Goal: Task Accomplishment & Management: Manage account settings

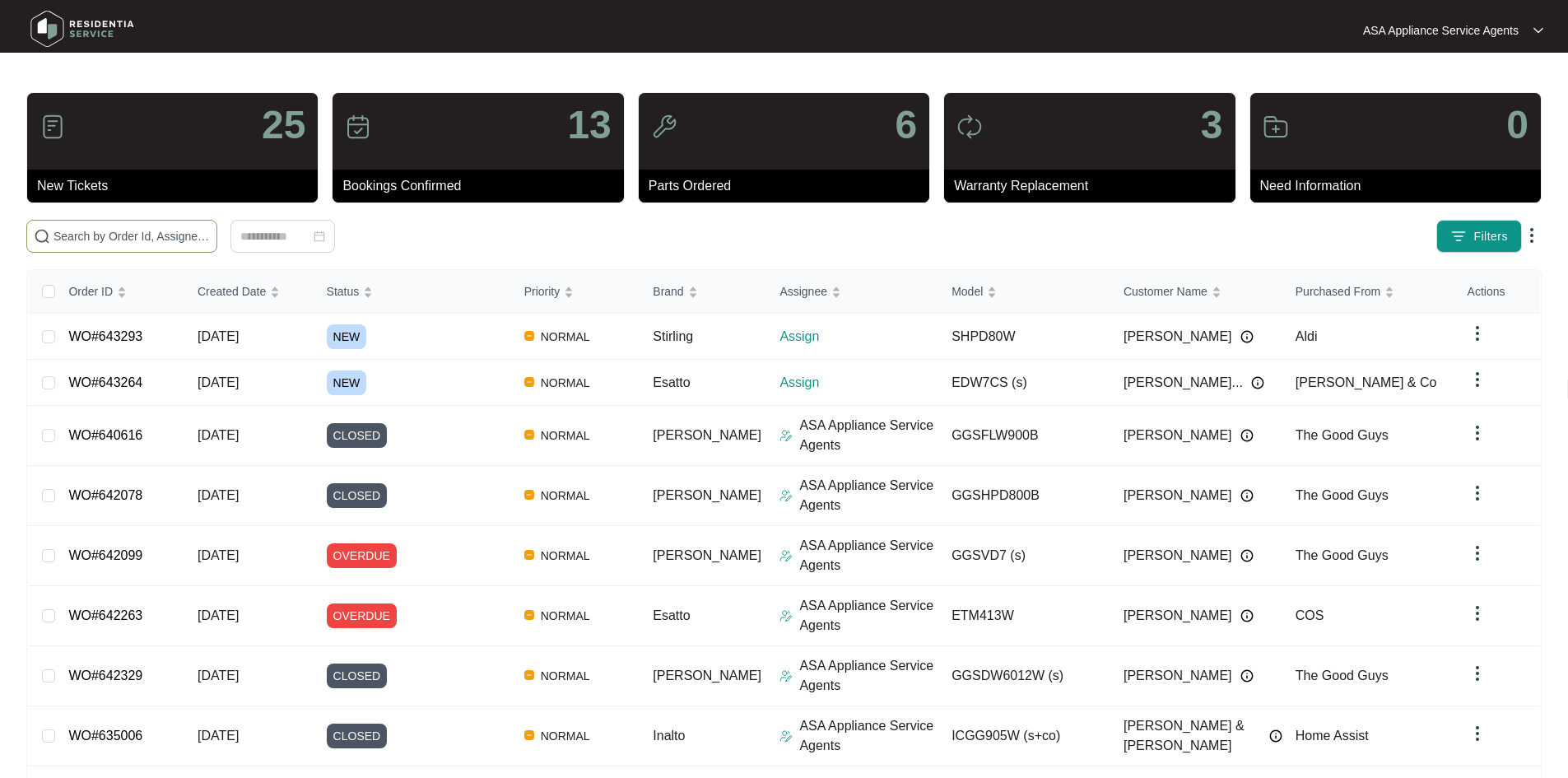
click at [210, 237] on input "text" at bounding box center [132, 237] width 156 height 18
paste input "643264"
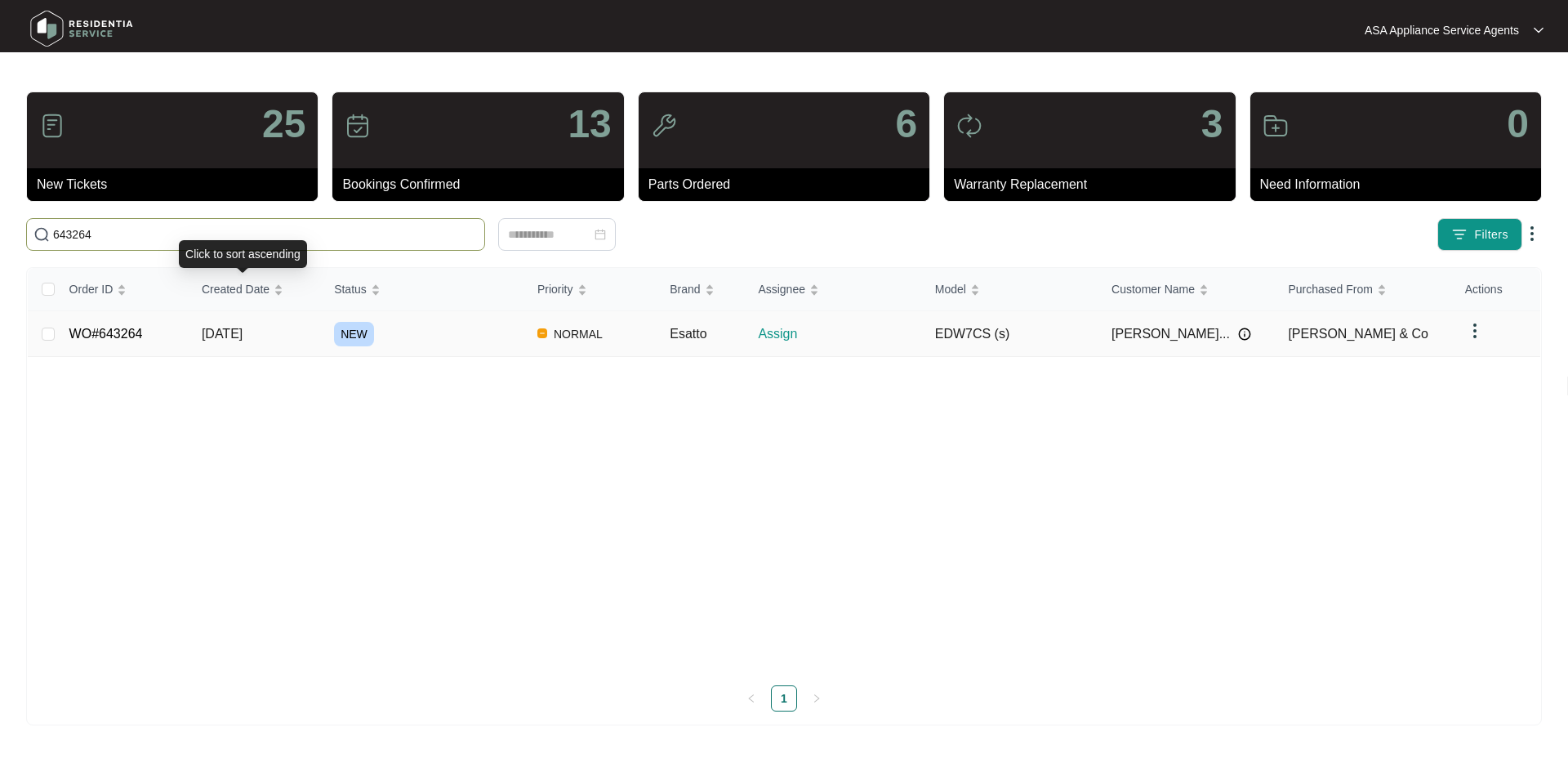
type input "643264"
click at [271, 325] on td "[DATE]" at bounding box center [255, 334] width 132 height 46
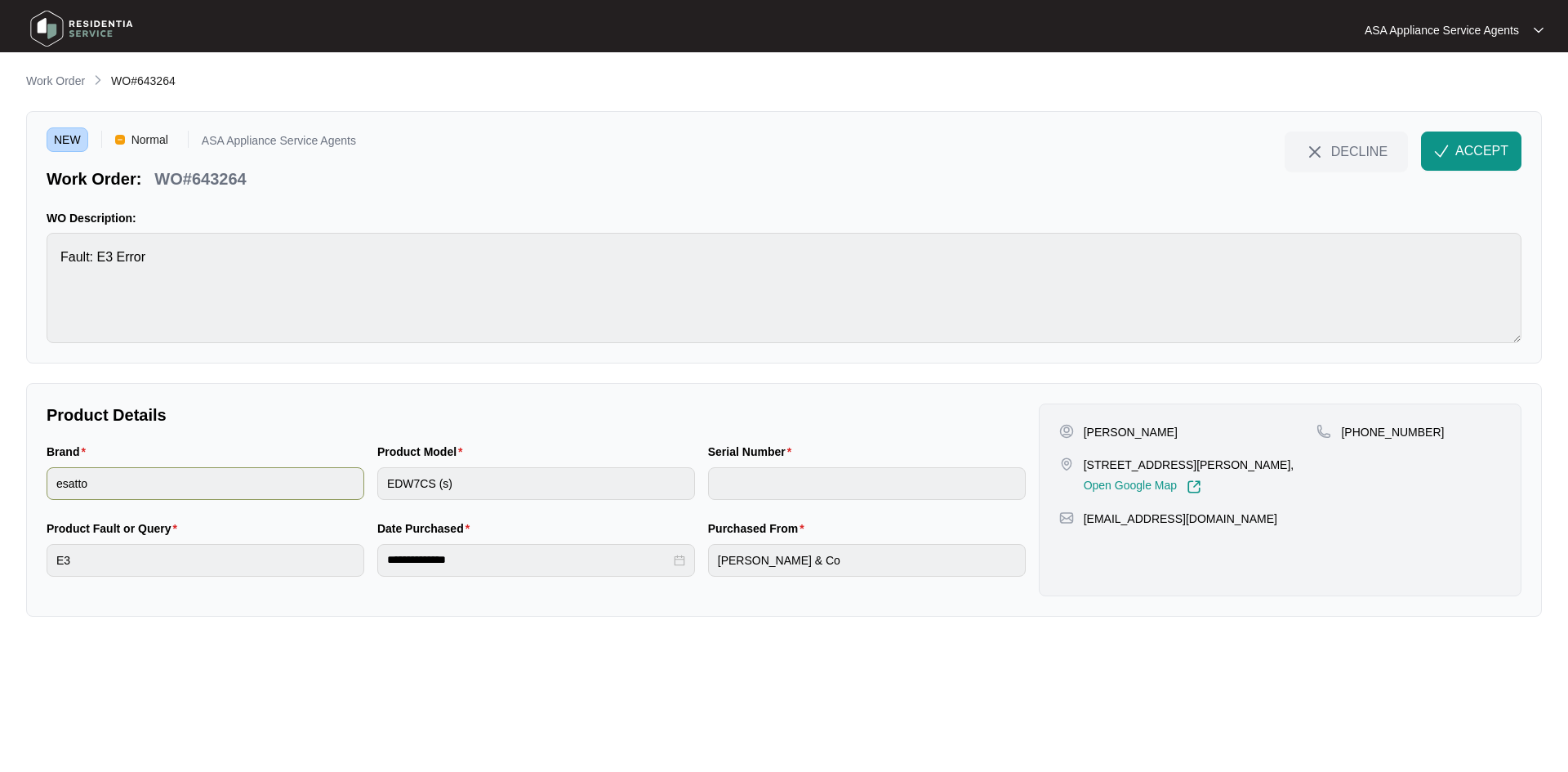
click at [361, 491] on div "Brand esatto Product Model EDW7CS (s) Serial Number" at bounding box center [535, 481] width 992 height 77
click at [39, 484] on div "**********" at bounding box center [784, 499] width 1515 height 234
click at [1144, 437] on p "[PERSON_NAME]" at bounding box center [1131, 431] width 93 height 17
copy p "Hedderwick"
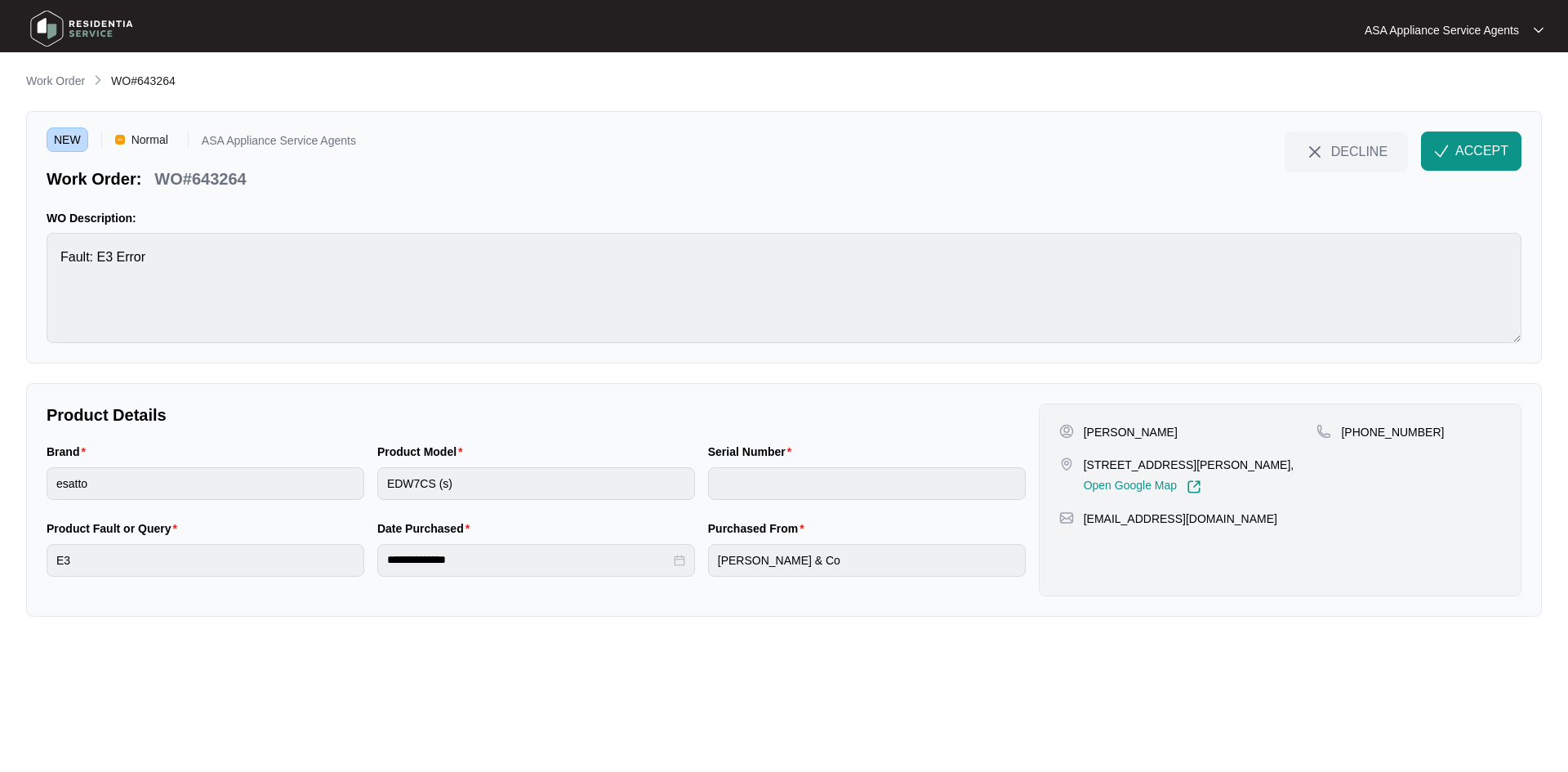
click at [1095, 431] on p "[PERSON_NAME]" at bounding box center [1131, 431] width 93 height 17
copy p "[PERSON_NAME]"
click at [1108, 426] on p "[PERSON_NAME]" at bounding box center [1131, 431] width 93 height 17
click at [1094, 429] on p "[PERSON_NAME]" at bounding box center [1131, 431] width 93 height 17
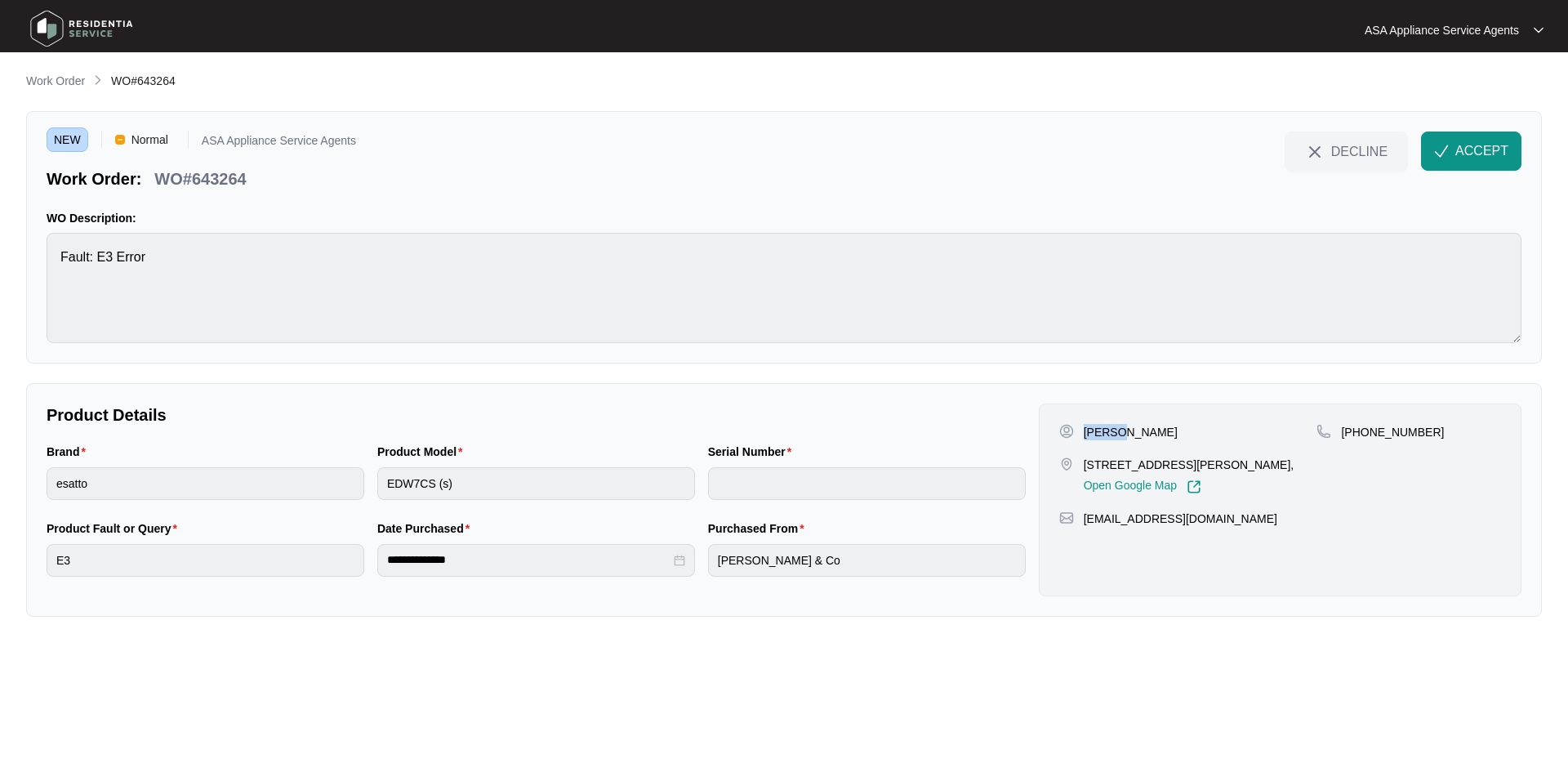
click at [1094, 429] on p "[PERSON_NAME]" at bounding box center [1131, 431] width 93 height 17
copy p "[PERSON_NAME]"
drag, startPoint x: 1083, startPoint y: 457, endPoint x: 1206, endPoint y: 470, distance: 123.7
click at [1206, 470] on div "[STREET_ADDRESS][PERSON_NAME], Open Google Map" at bounding box center [1188, 476] width 258 height 38
copy p "3 [PERSON_NAME] RETREAT"
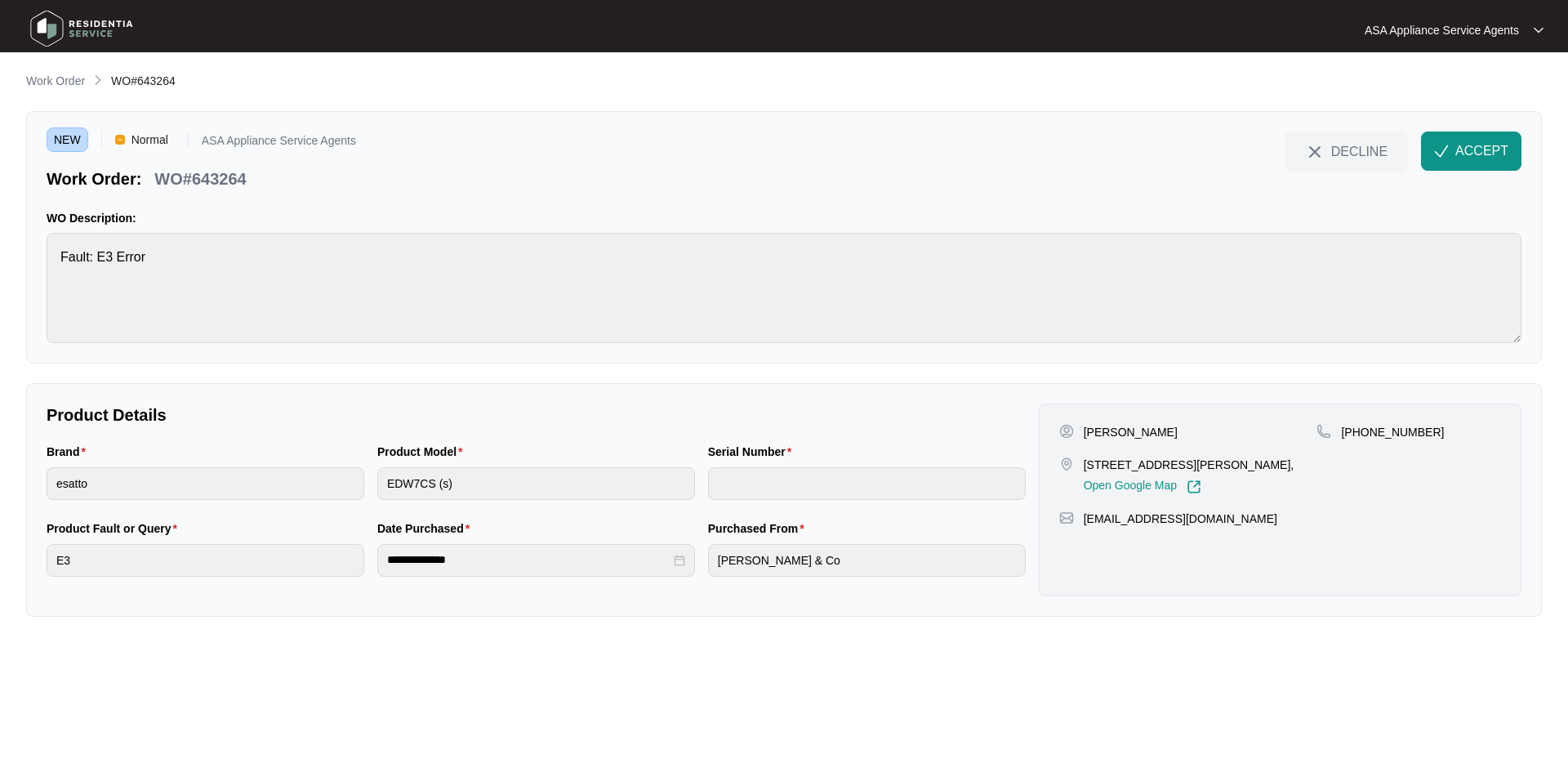
drag, startPoint x: 1239, startPoint y: 479, endPoint x: 1239, endPoint y: 468, distance: 11.0
click at [1239, 473] on p "[STREET_ADDRESS][PERSON_NAME]," at bounding box center [1189, 465] width 211 height 17
click at [1239, 468] on p "[STREET_ADDRESS][PERSON_NAME]," at bounding box center [1189, 465] width 211 height 17
click at [1237, 463] on p "[STREET_ADDRESS][PERSON_NAME]," at bounding box center [1189, 465] width 211 height 17
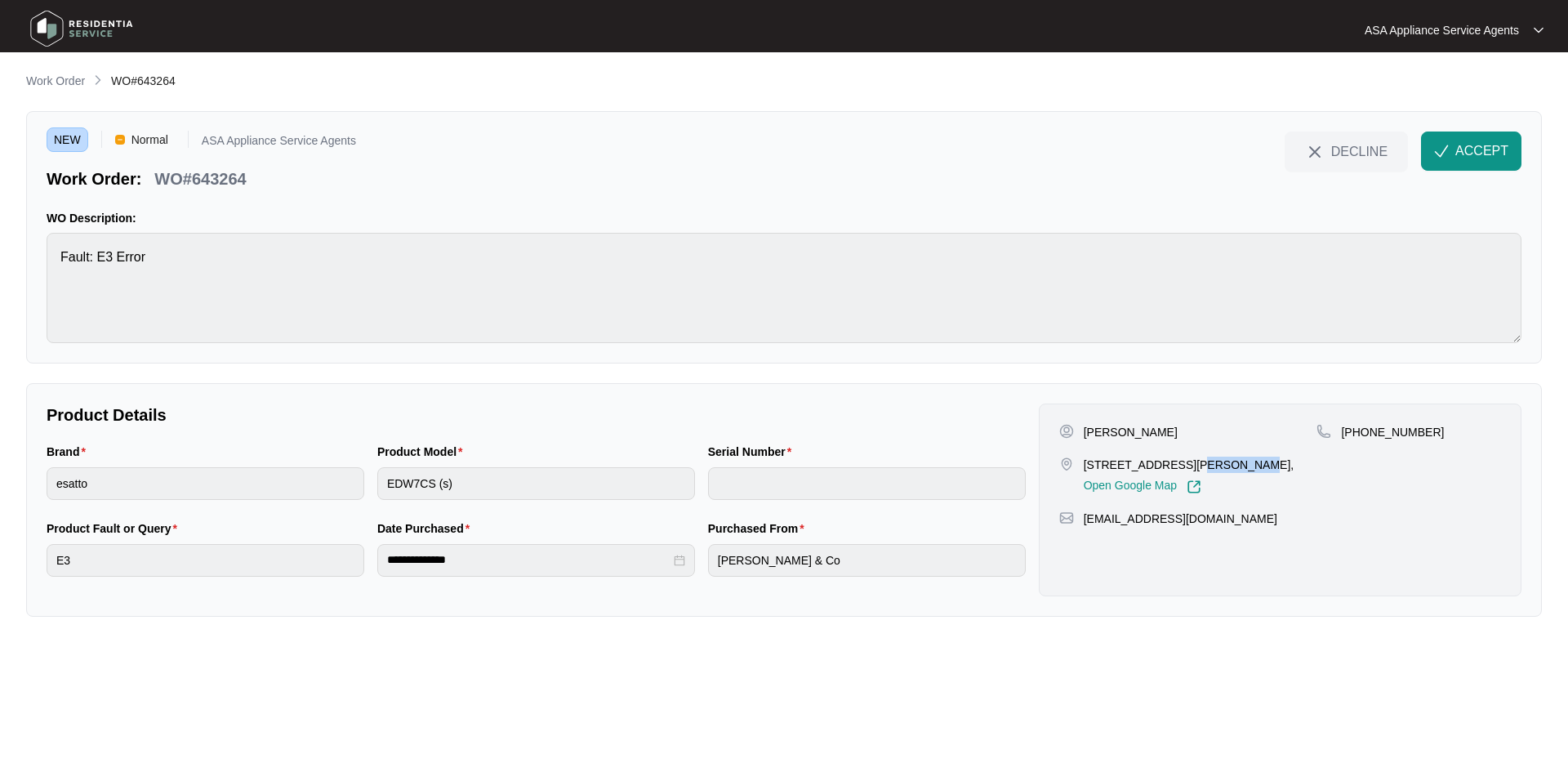
copy p "[PERSON_NAME]"
drag, startPoint x: 1359, startPoint y: 432, endPoint x: 1455, endPoint y: 435, distance: 96.0
click at [1455, 435] on div "[PHONE_NUMBER]" at bounding box center [1407, 431] width 184 height 17
copy p "468819769"
drag, startPoint x: 1241, startPoint y: 544, endPoint x: 1084, endPoint y: 540, distance: 157.1
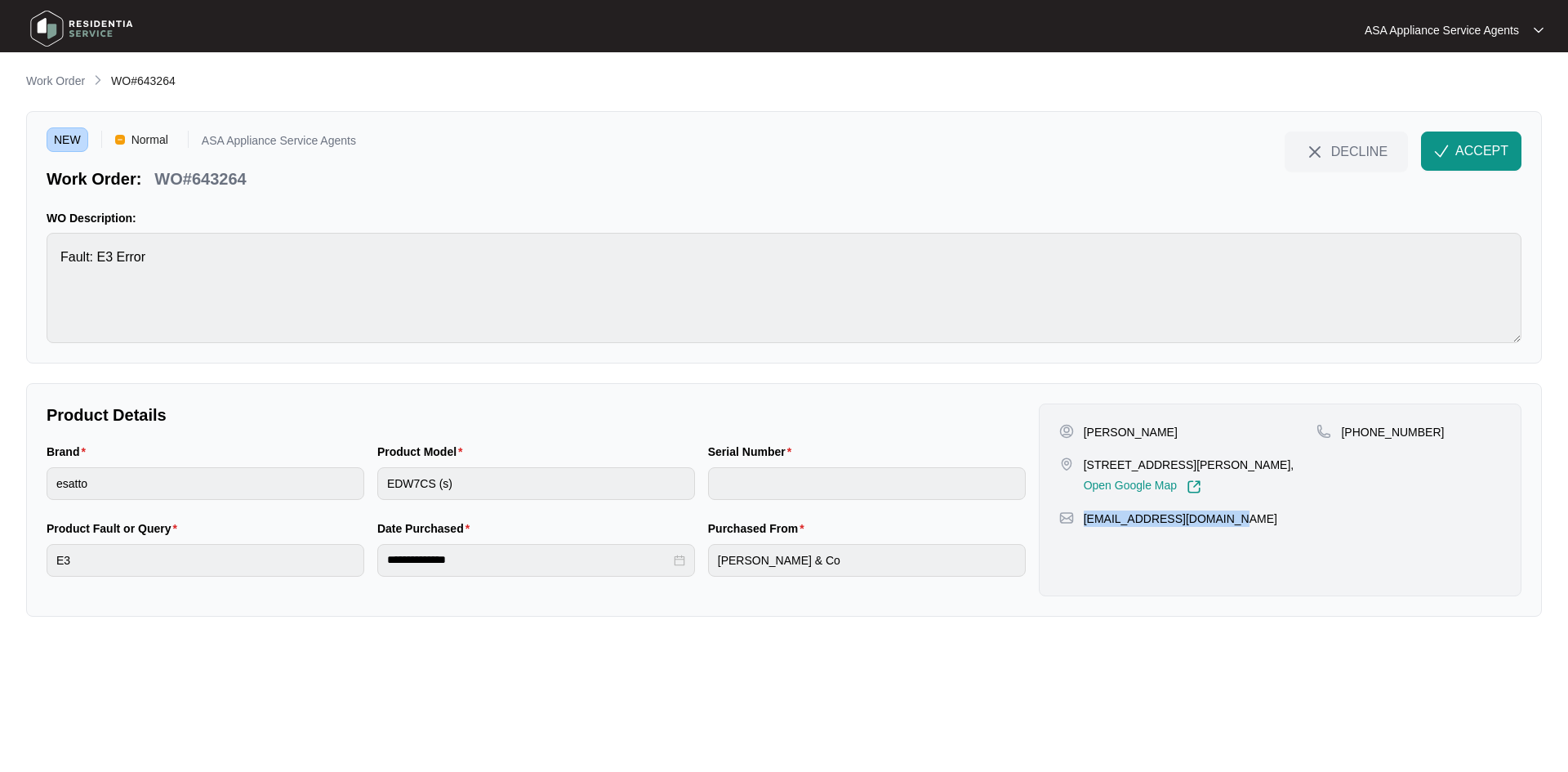
click at [1084, 540] on div "[PERSON_NAME] [STREET_ADDRESS][PERSON_NAME], Open Google Map [PHONE_NUMBER] [EM…" at bounding box center [1280, 499] width 482 height 192
copy p "[EMAIL_ADDRESS][DOMAIN_NAME]"
click at [341, 487] on div "Brand esatto Product Model EDW7CS (s) Serial Number" at bounding box center [535, 481] width 992 height 77
click at [0, 259] on html "**********" at bounding box center [784, 386] width 1568 height 772
drag, startPoint x: 256, startPoint y: 176, endPoint x: 137, endPoint y: 176, distance: 119.0
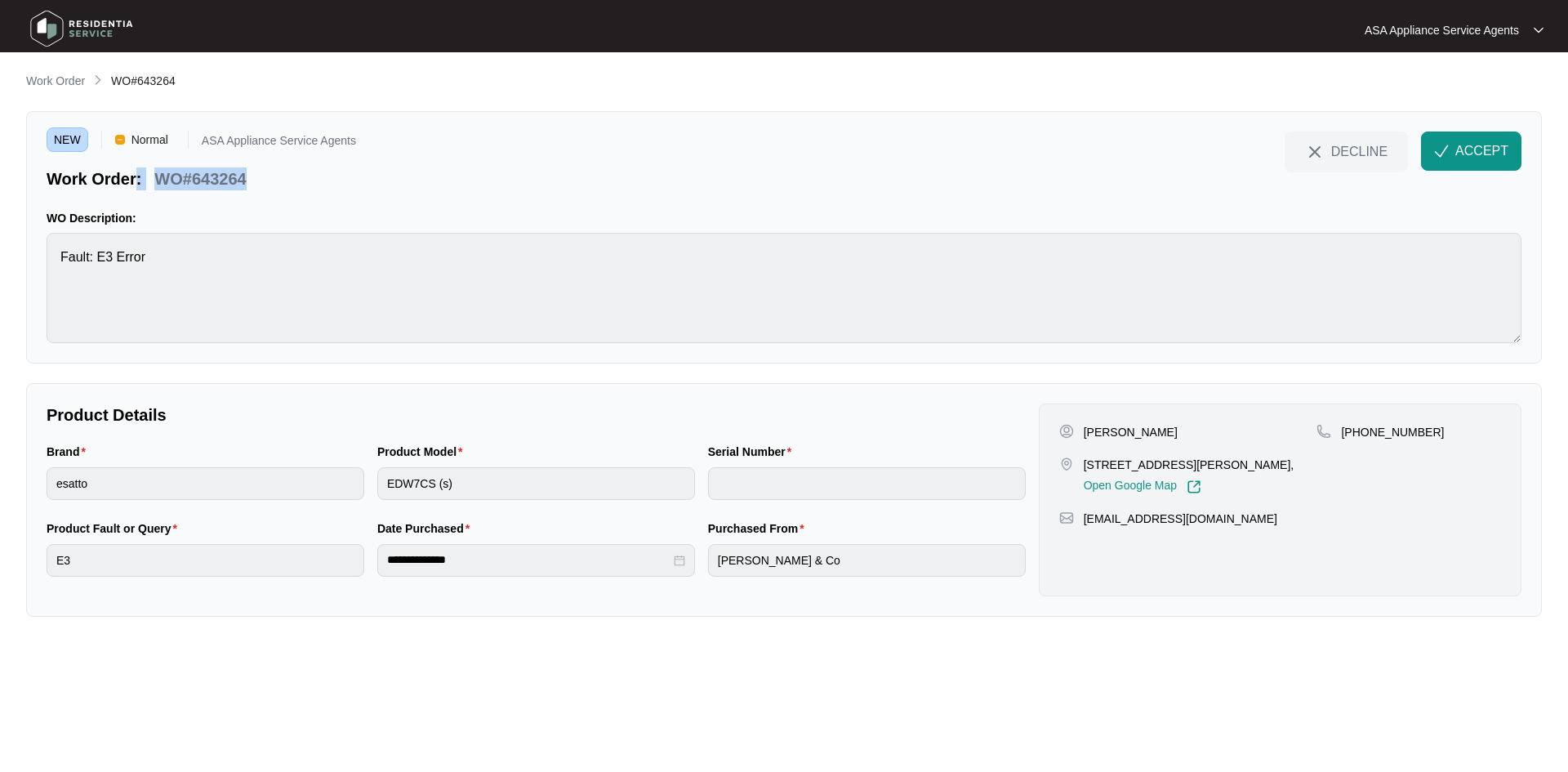
click at [137, 176] on div "Work Order: WO#643264" at bounding box center [201, 176] width 310 height 28
drag, startPoint x: 152, startPoint y: 176, endPoint x: 173, endPoint y: 179, distance: 21.2
click at [153, 176] on div "WO#643264" at bounding box center [200, 176] width 105 height 28
click at [265, 181] on div "Work Order: WO#643264" at bounding box center [201, 176] width 310 height 28
click at [251, 173] on div "WO#643264" at bounding box center [200, 176] width 105 height 28
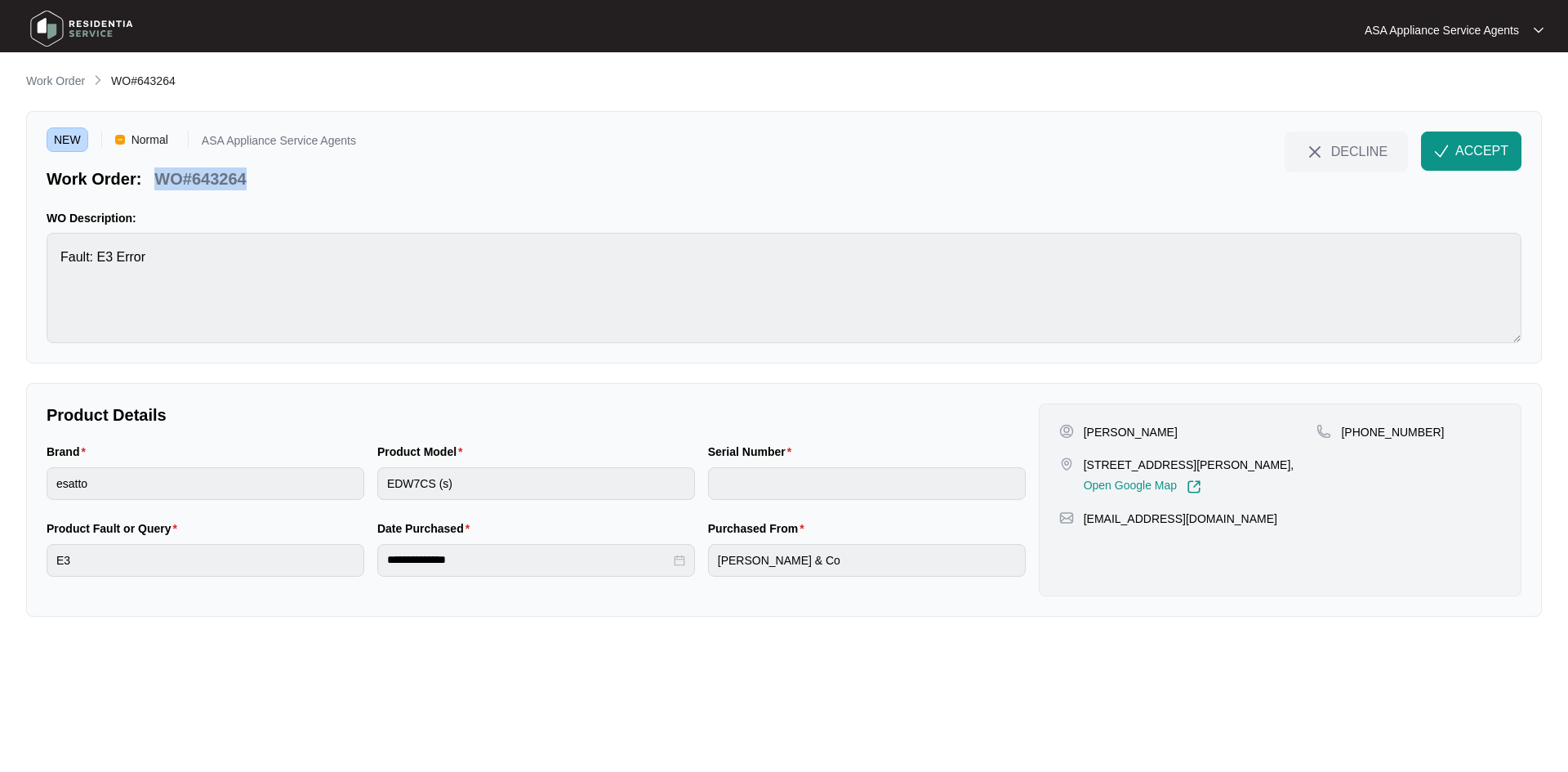
drag, startPoint x: 250, startPoint y: 182, endPoint x: 161, endPoint y: 182, distance: 89.0
click at [161, 182] on div "Work Order: WO#643264" at bounding box center [201, 176] width 310 height 28
copy p "WO#643264"
click at [1481, 146] on span "ACCEPT" at bounding box center [1482, 151] width 53 height 19
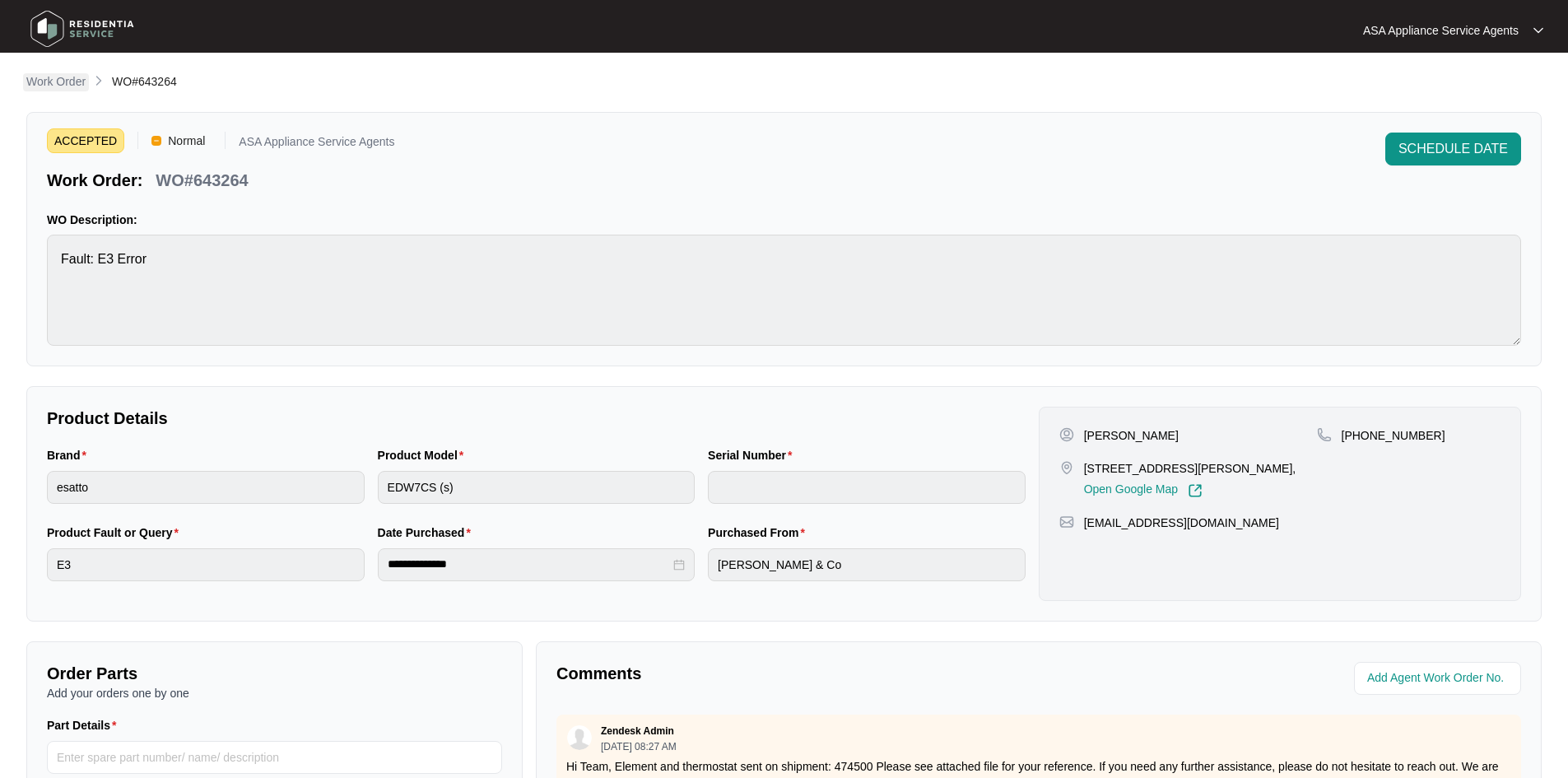
click at [74, 72] on li "Work Order" at bounding box center [56, 82] width 60 height 20
click at [60, 76] on p "Work Order" at bounding box center [56, 81] width 60 height 17
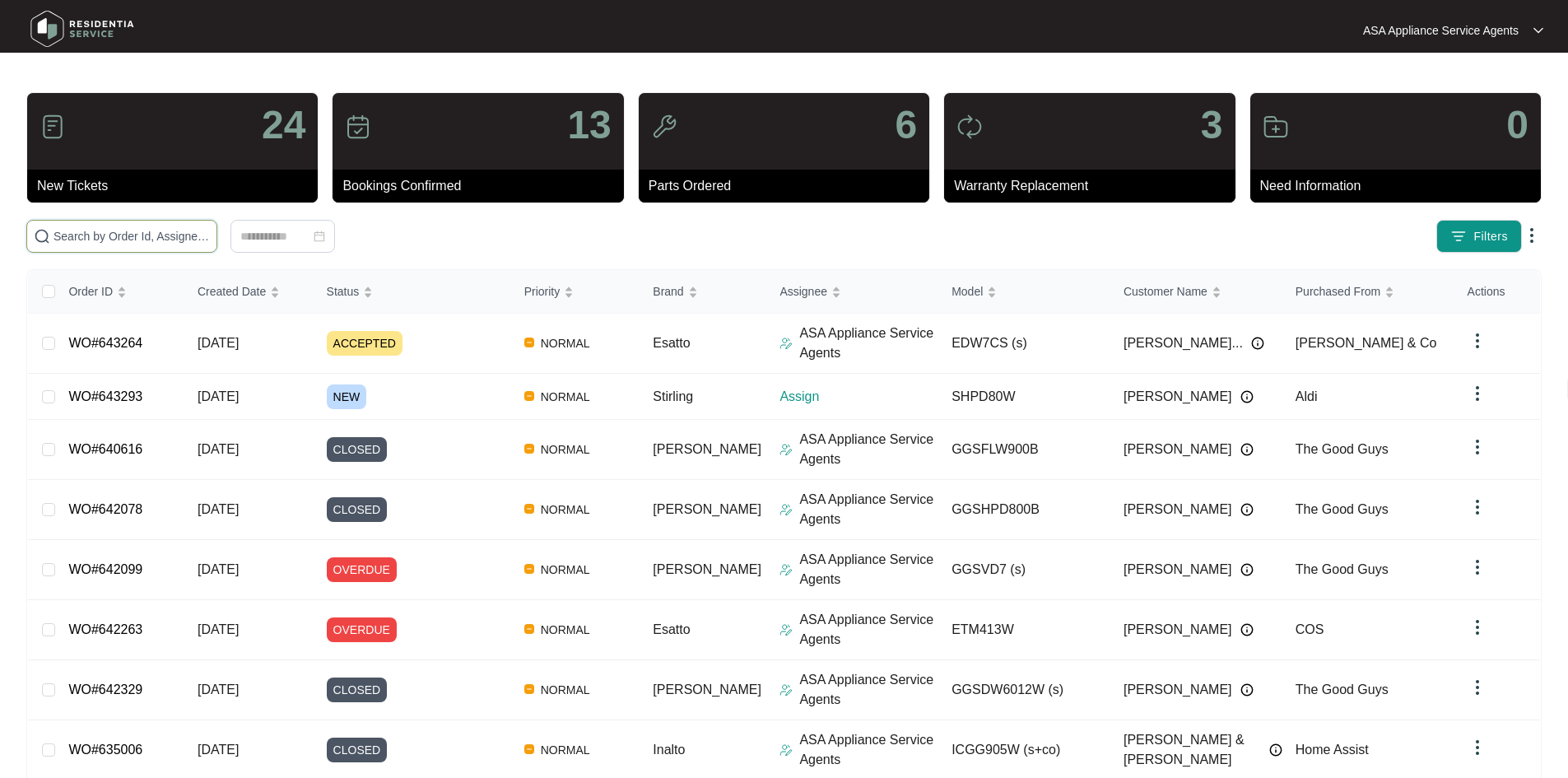
click at [156, 233] on input "text" at bounding box center [132, 237] width 156 height 18
paste input "643293"
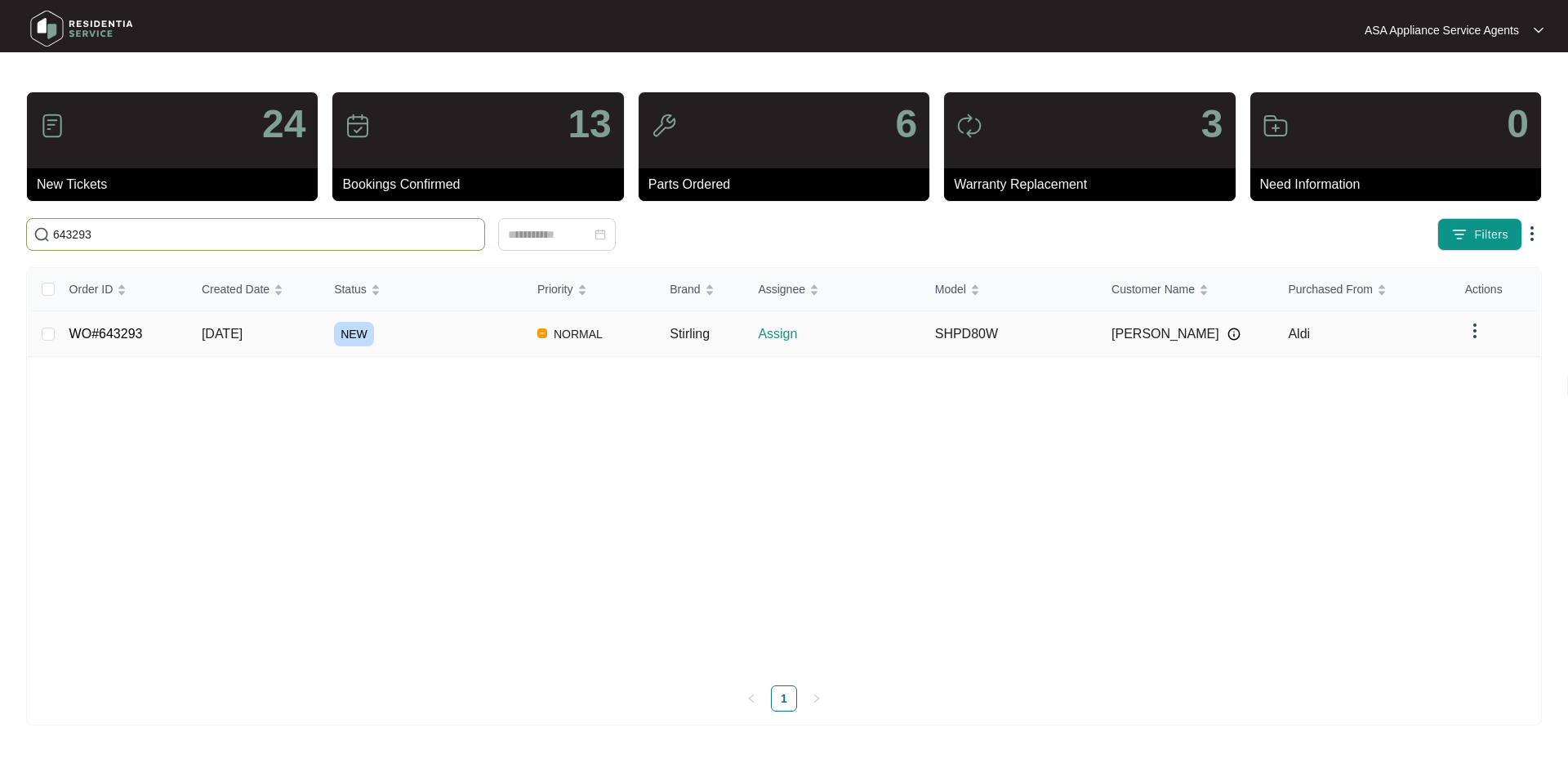
type input "643293"
click at [367, 328] on span "NEW" at bounding box center [354, 334] width 40 height 25
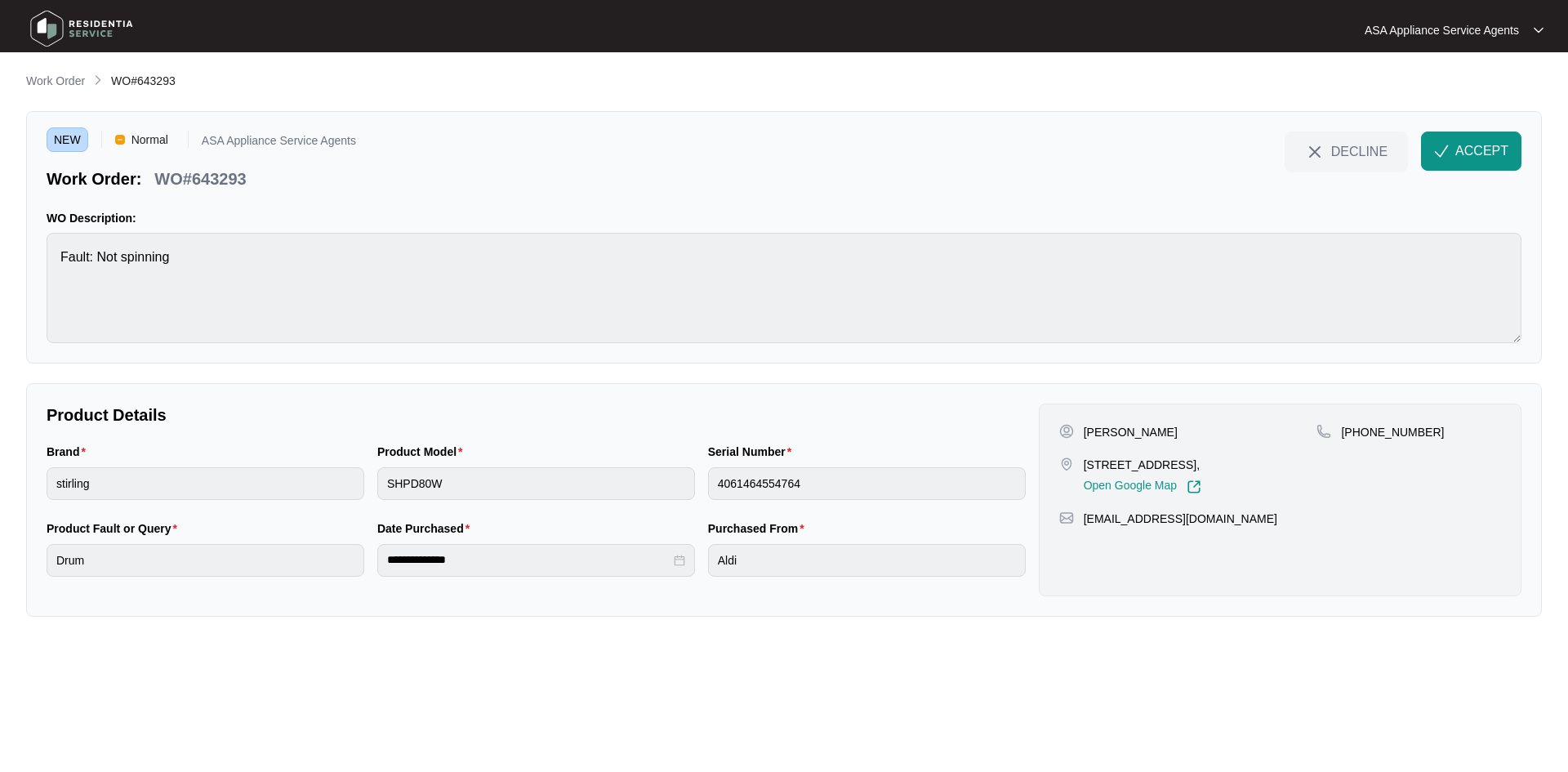
click at [1141, 419] on div "[PERSON_NAME] [STREET_ADDRESS], Open Google Map [PHONE_NUMBER] [EMAIL_ADDRESS][…" at bounding box center [1280, 499] width 482 height 192
copy p "[PERSON_NAME]"
click at [1101, 432] on p "[PERSON_NAME]" at bounding box center [1131, 431] width 93 height 17
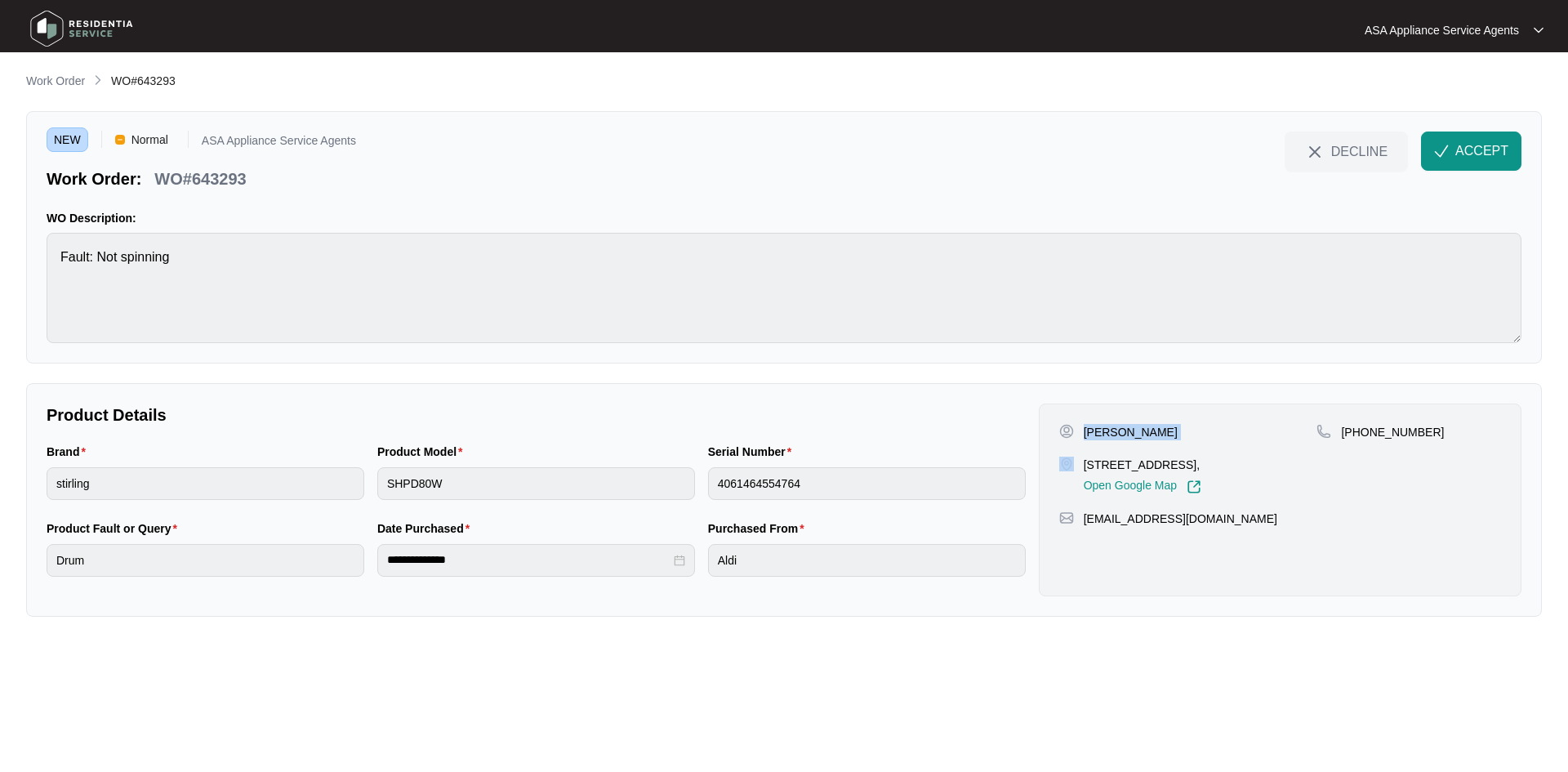
click at [1101, 432] on p "[PERSON_NAME]" at bounding box center [1131, 431] width 93 height 17
copy p "[PERSON_NAME]"
click at [1100, 424] on p "[PERSON_NAME]" at bounding box center [1131, 431] width 93 height 17
drag, startPoint x: 1357, startPoint y: 431, endPoint x: 1463, endPoint y: 436, distance: 106.1
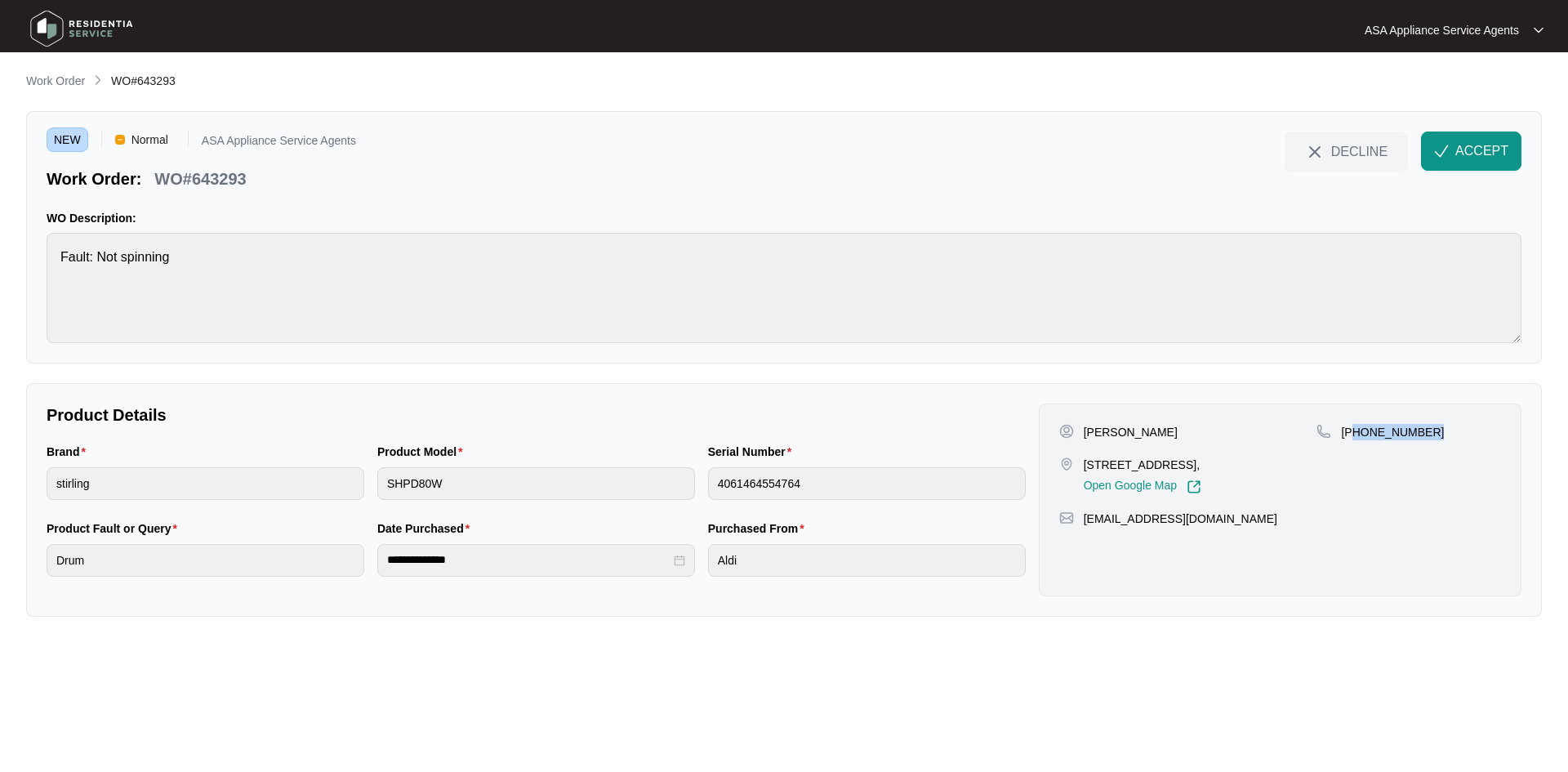
click at [1466, 436] on div "[PHONE_NUMBER]" at bounding box center [1407, 431] width 184 height 17
click at [1357, 431] on p "[PHONE_NUMBER]" at bounding box center [1392, 431] width 103 height 17
drag, startPoint x: 1357, startPoint y: 431, endPoint x: 1452, endPoint y: 427, distance: 95.1
click at [1452, 427] on div "[PHONE_NUMBER]" at bounding box center [1407, 431] width 184 height 17
drag, startPoint x: 1436, startPoint y: 428, endPoint x: 1413, endPoint y: 431, distance: 23.2
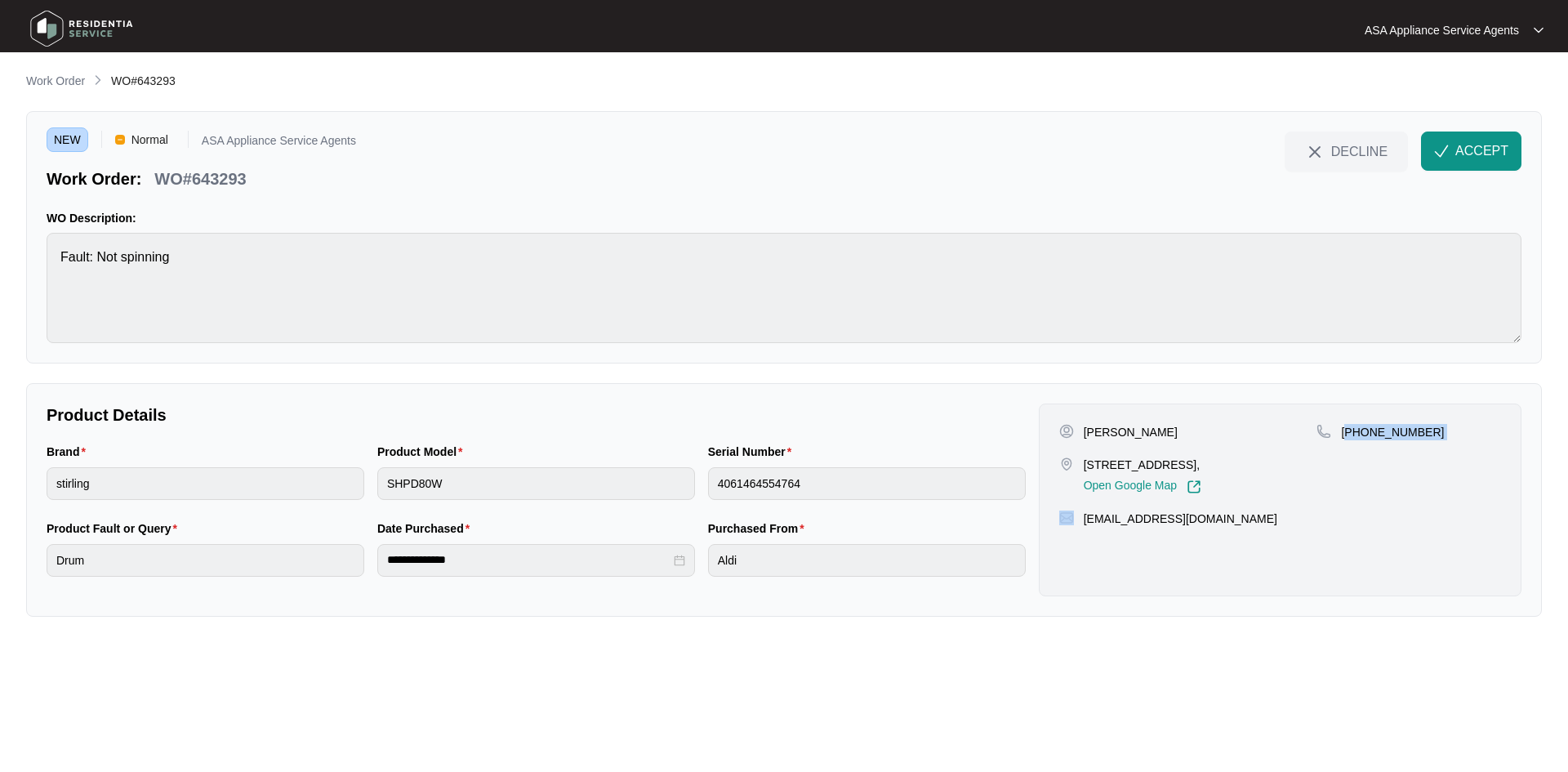
click at [1436, 428] on div "[PHONE_NUMBER]" at bounding box center [1407, 431] width 184 height 17
click at [1362, 430] on p "[PHONE_NUMBER]" at bounding box center [1392, 431] width 103 height 17
drag, startPoint x: 1360, startPoint y: 430, endPoint x: 1407, endPoint y: 431, distance: 47.0
click at [1407, 431] on p "[PHONE_NUMBER]" at bounding box center [1392, 431] width 103 height 17
click at [1371, 430] on p "[PHONE_NUMBER]" at bounding box center [1392, 431] width 103 height 17
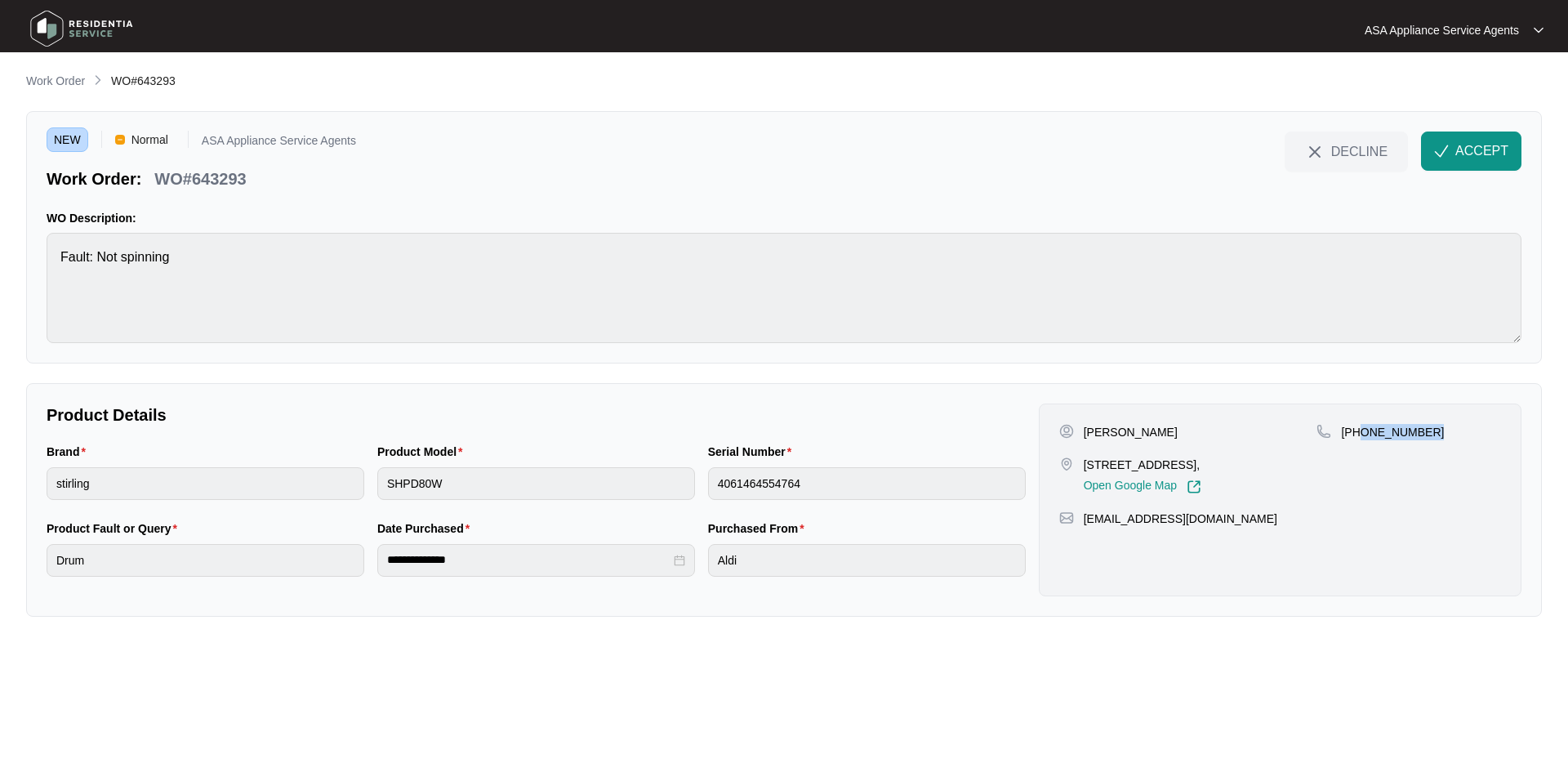
drag, startPoint x: 1361, startPoint y: 432, endPoint x: 1430, endPoint y: 432, distance: 69.0
click at [1430, 432] on div "[PHONE_NUMBER]" at bounding box center [1407, 431] width 184 height 17
drag, startPoint x: 1168, startPoint y: 466, endPoint x: 1106, endPoint y: 457, distance: 62.6
click at [1080, 457] on div "[STREET_ADDRESS], Open Google Map" at bounding box center [1188, 476] width 258 height 38
click at [1136, 459] on p "[STREET_ADDRESS]," at bounding box center [1142, 465] width 117 height 17
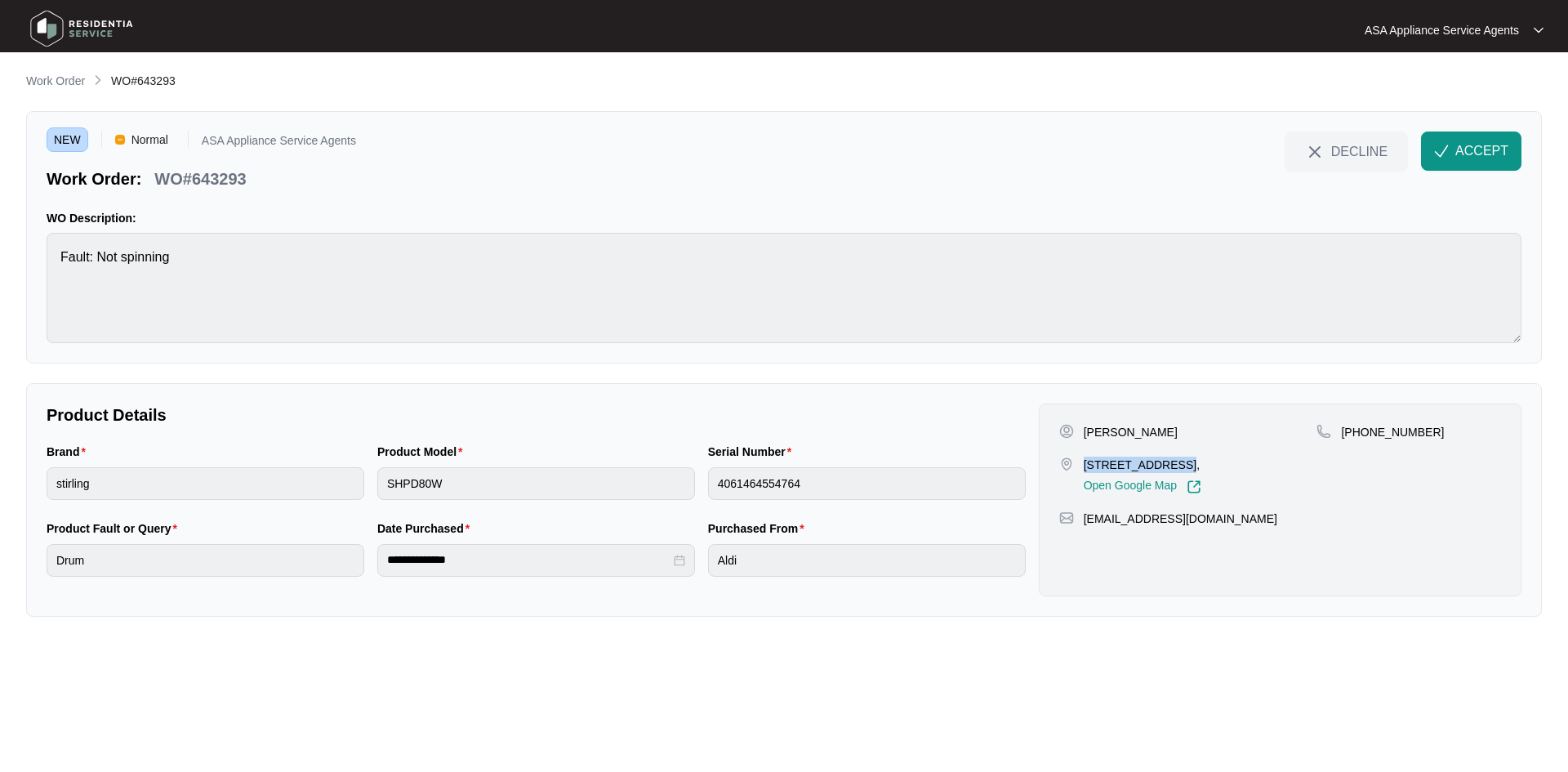
drag, startPoint x: 1169, startPoint y: 466, endPoint x: 1084, endPoint y: 467, distance: 85.0
click at [1084, 467] on p "[STREET_ADDRESS]," at bounding box center [1142, 465] width 117 height 17
click at [1201, 459] on p "[STREET_ADDRESS]," at bounding box center [1142, 465] width 117 height 17
drag, startPoint x: 1221, startPoint y: 521, endPoint x: 1083, endPoint y: 521, distance: 138.0
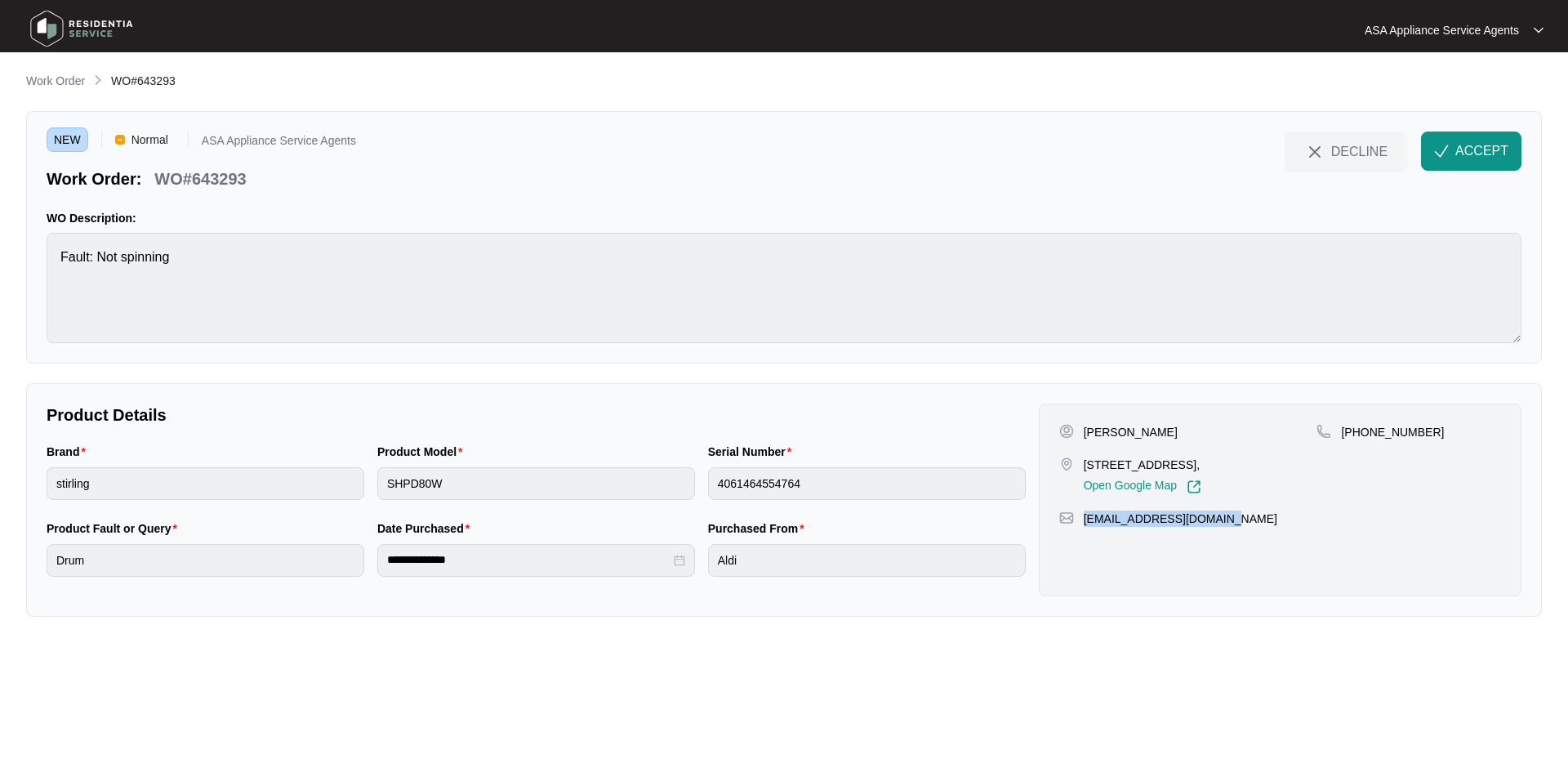
click at [1083, 521] on div "[EMAIL_ADDRESS][DOMAIN_NAME]" at bounding box center [1280, 519] width 442 height 17
click at [0, 255] on html "**********" at bounding box center [784, 386] width 1568 height 772
click at [288, 483] on div "Brand stirling Product Model SHPD80W Serial Number 4061464554764" at bounding box center [535, 481] width 992 height 77
drag, startPoint x: 243, startPoint y: 178, endPoint x: 157, endPoint y: 181, distance: 86.1
click at [157, 181] on div "WO#643293" at bounding box center [200, 176] width 105 height 28
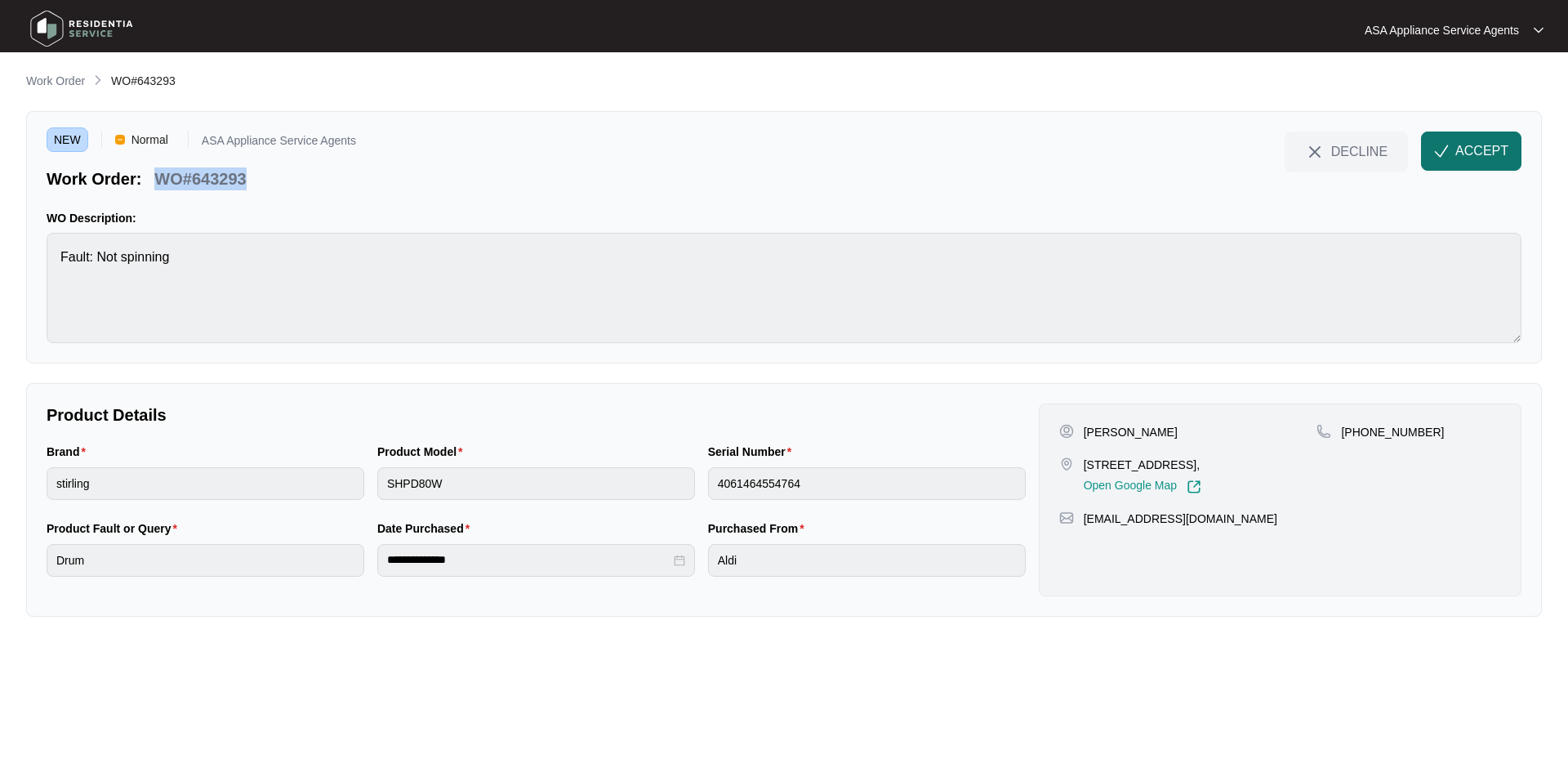
click at [1463, 148] on span "ACCEPT" at bounding box center [1482, 151] width 53 height 19
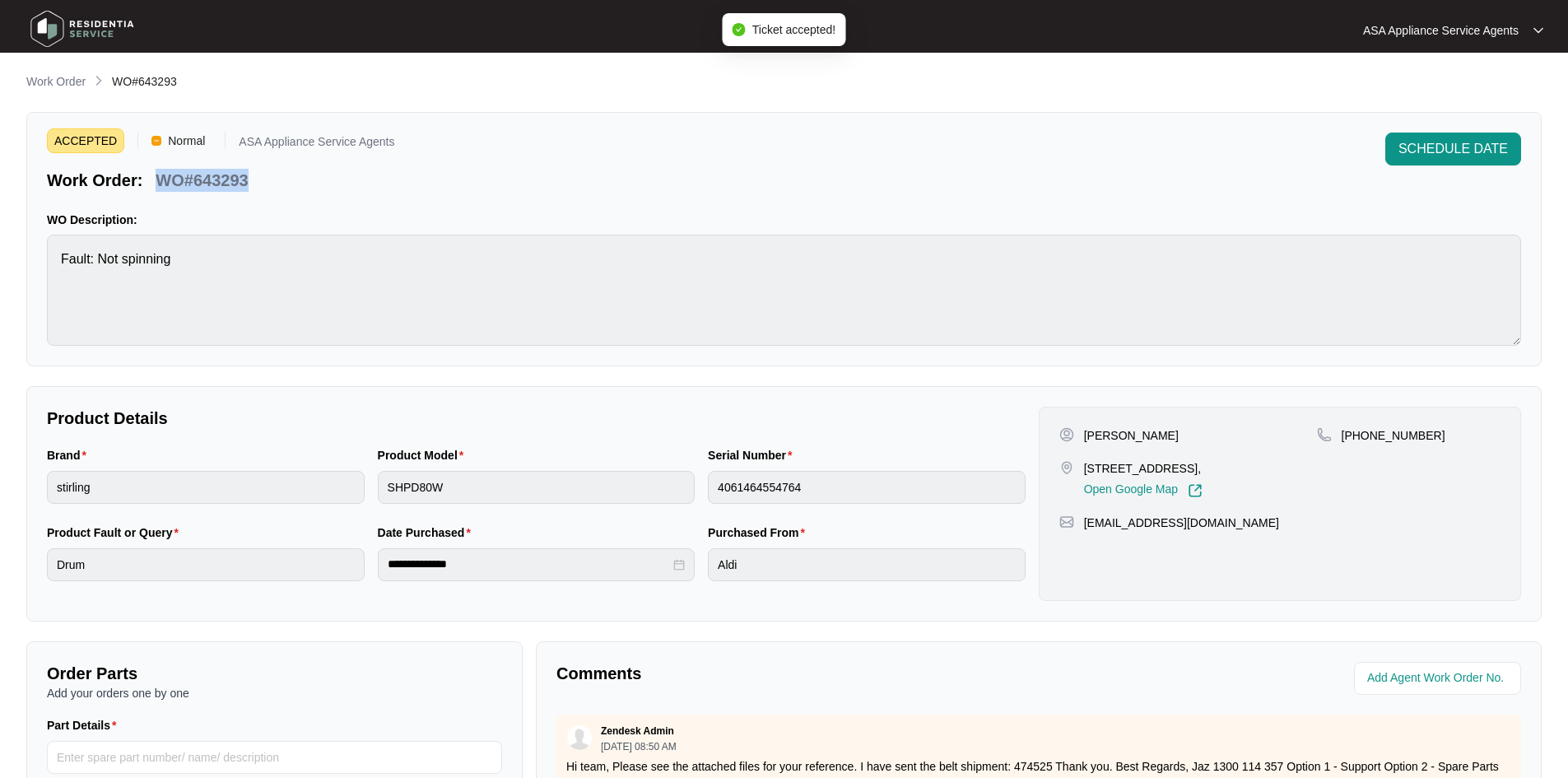
click at [76, 87] on p "Work Order" at bounding box center [56, 81] width 60 height 17
